Goal: Check status: Check status

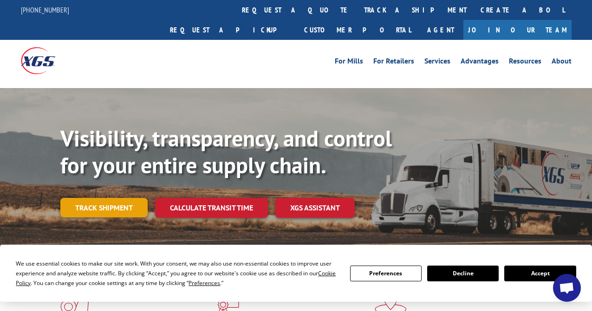
click at [113, 198] on link "Track shipment" at bounding box center [103, 207] width 87 height 19
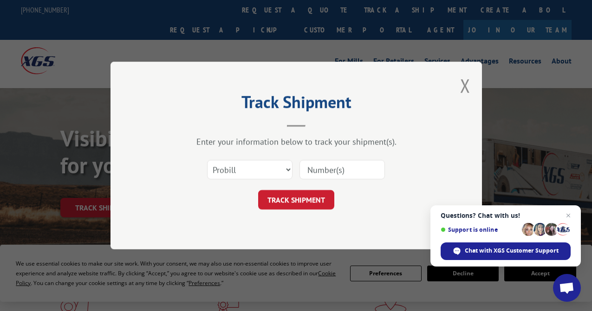
click at [324, 171] on input at bounding box center [341, 169] width 85 height 19
paste input "BOL2849867"
type input "BOL2849867"
click at [324, 201] on button "TRACK SHIPMENT" at bounding box center [296, 199] width 76 height 19
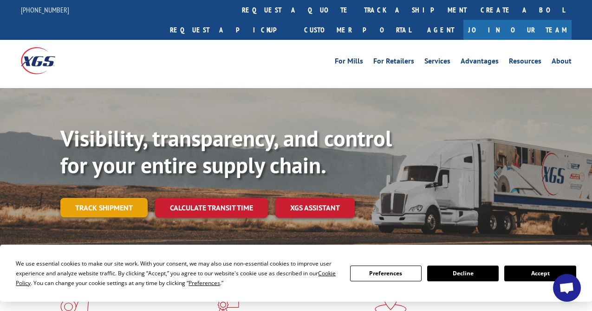
click at [131, 198] on link "Track shipment" at bounding box center [103, 207] width 87 height 19
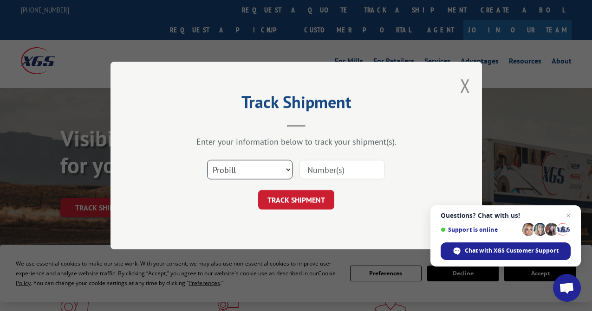
click at [244, 170] on select "Select category... Probill BOL PO" at bounding box center [249, 169] width 85 height 19
select select "bol"
click at [207, 160] on select "Select category... Probill BOL PO" at bounding box center [249, 169] width 85 height 19
click at [350, 165] on input at bounding box center [341, 169] width 85 height 19
paste input "BOL2849867"
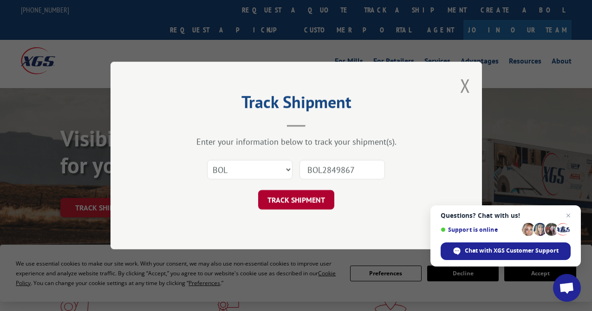
type input "BOL2849867"
click at [296, 198] on button "TRACK SHIPMENT" at bounding box center [296, 199] width 76 height 19
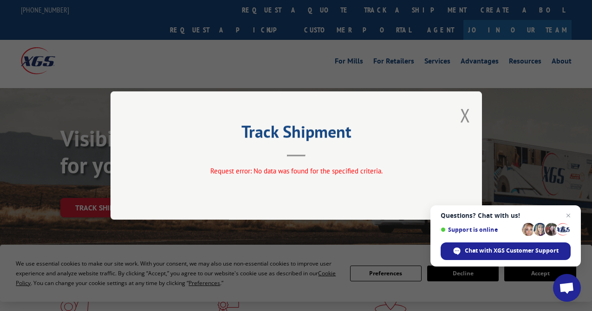
click at [471, 120] on div "Track Shipment Request error: No data was found for the specified criteria." at bounding box center [295, 155] width 371 height 129
click at [468, 119] on button "Close modal" at bounding box center [465, 115] width 10 height 25
